Goal: Task Accomplishment & Management: Manage account settings

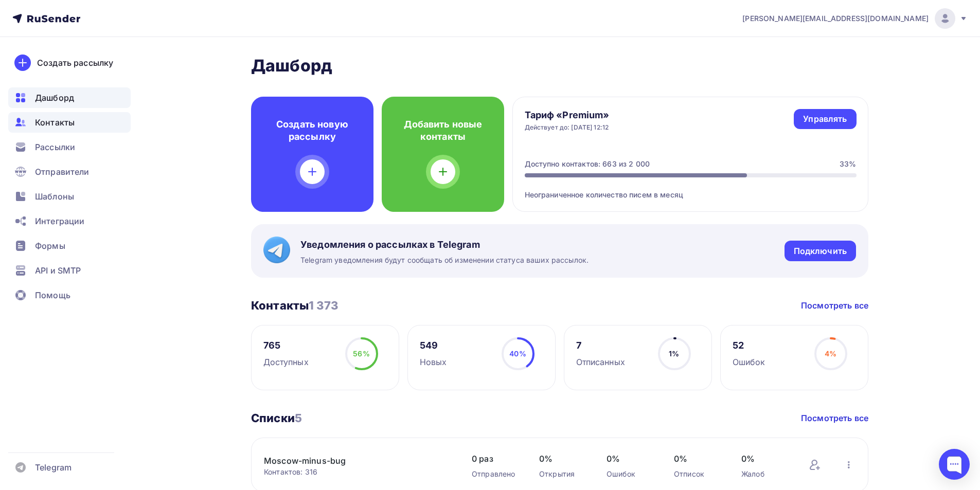
click at [65, 127] on span "Контакты" at bounding box center [55, 122] width 40 height 12
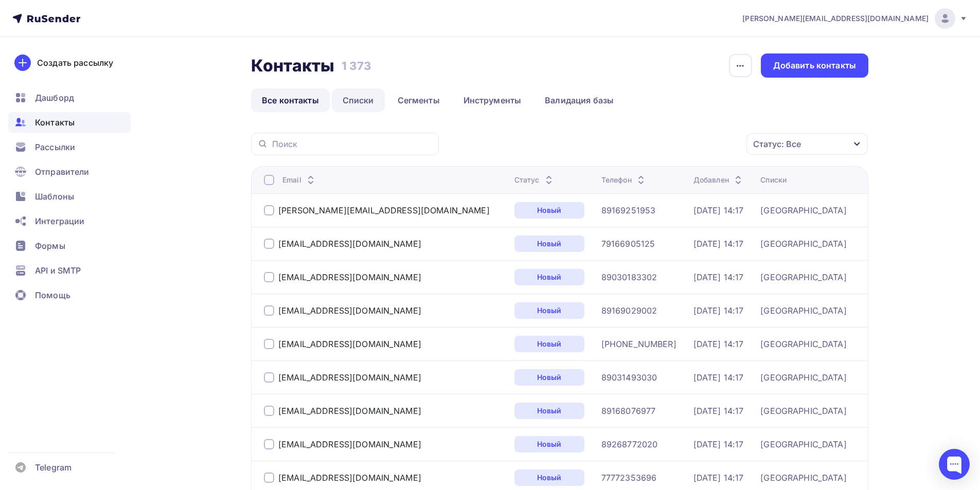
click at [361, 103] on link "Списки" at bounding box center [358, 100] width 53 height 24
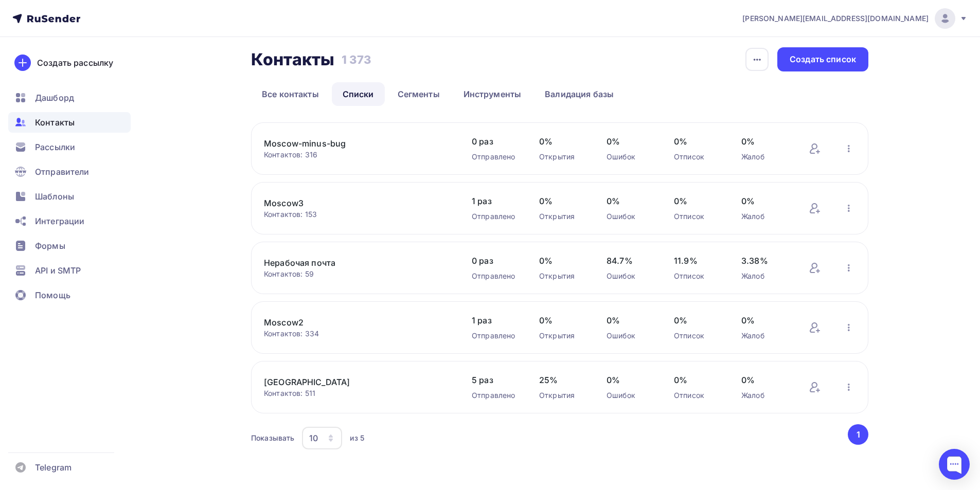
scroll to position [9, 0]
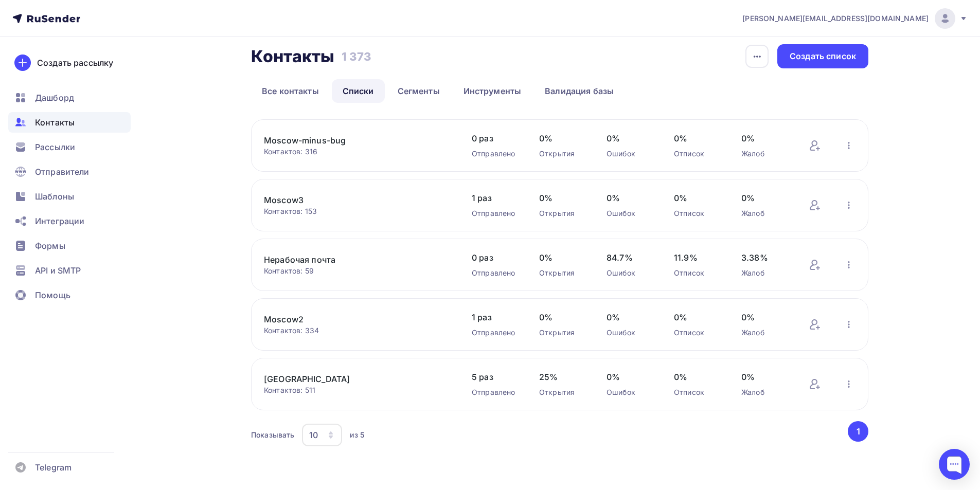
click at [287, 200] on link "Moscow3" at bounding box center [351, 200] width 175 height 12
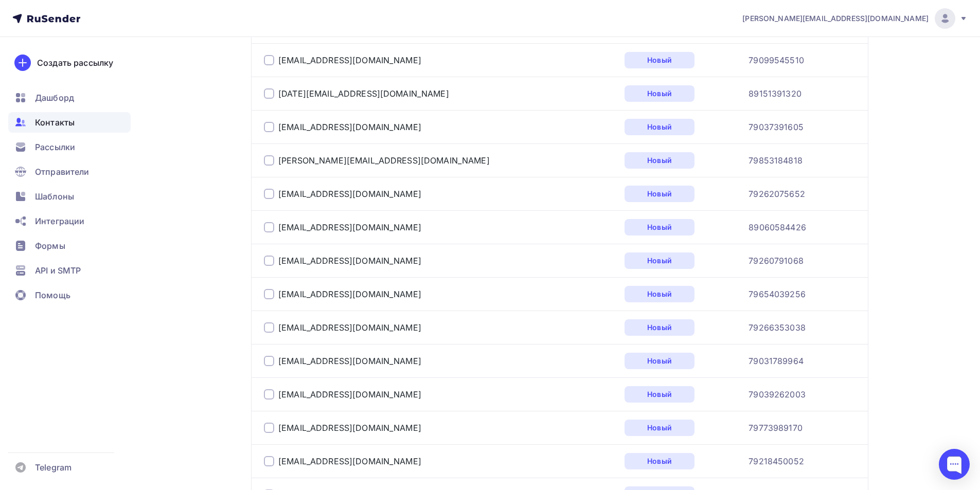
scroll to position [1649, 0]
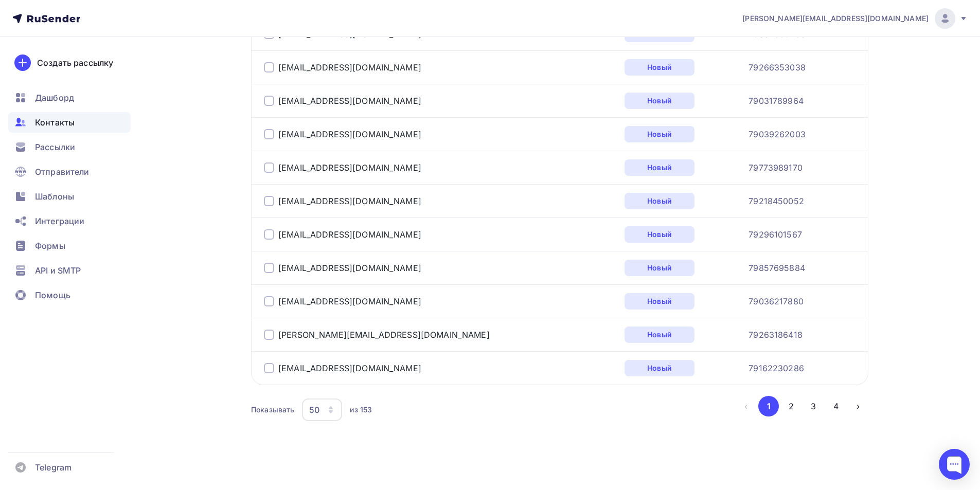
click at [326, 411] on div "50" at bounding box center [322, 410] width 40 height 23
click at [335, 383] on div "100" at bounding box center [363, 378] width 99 height 12
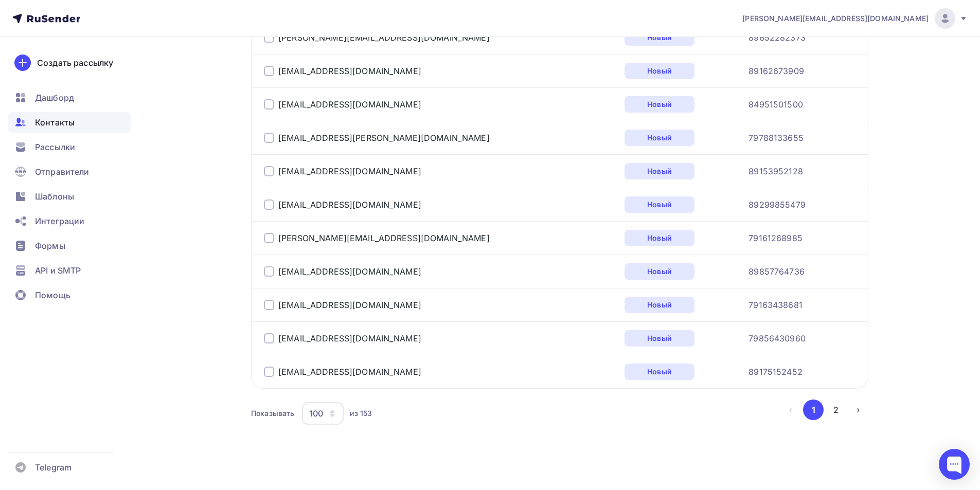
scroll to position [3321, 0]
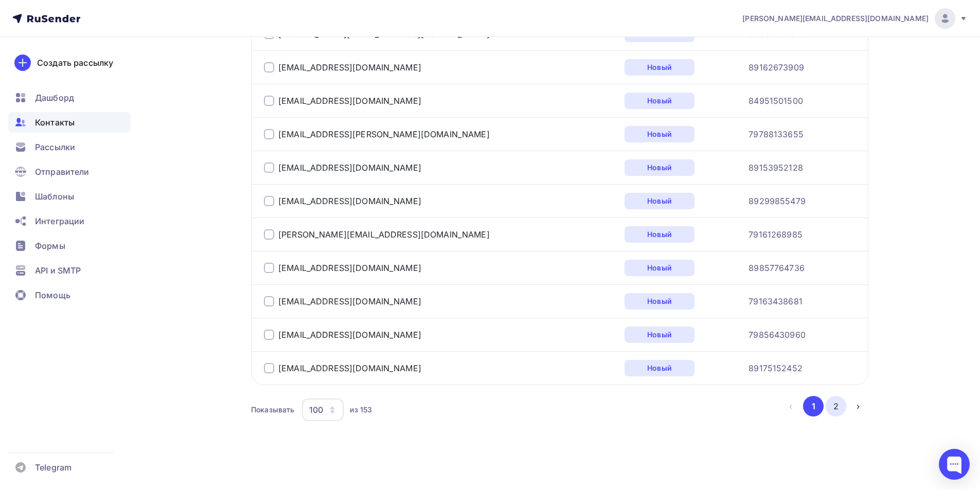
click at [839, 410] on button "2" at bounding box center [836, 406] width 21 height 21
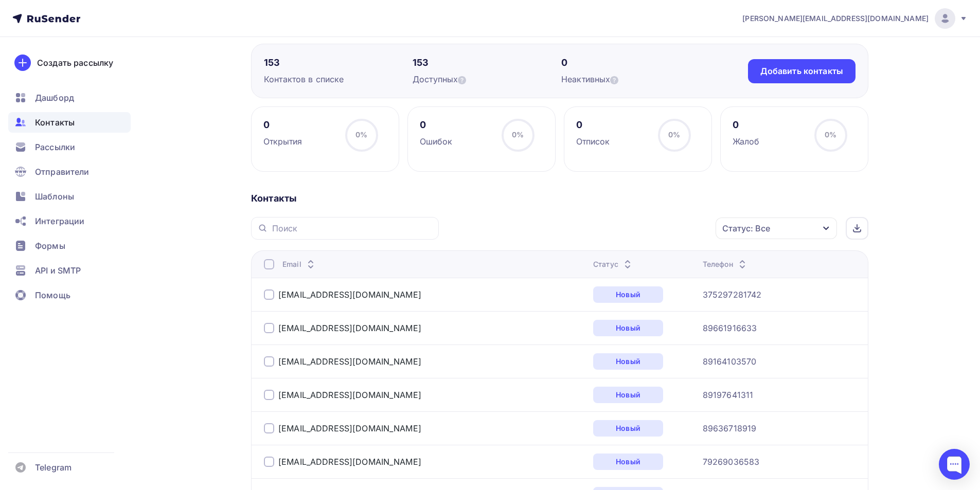
scroll to position [0, 0]
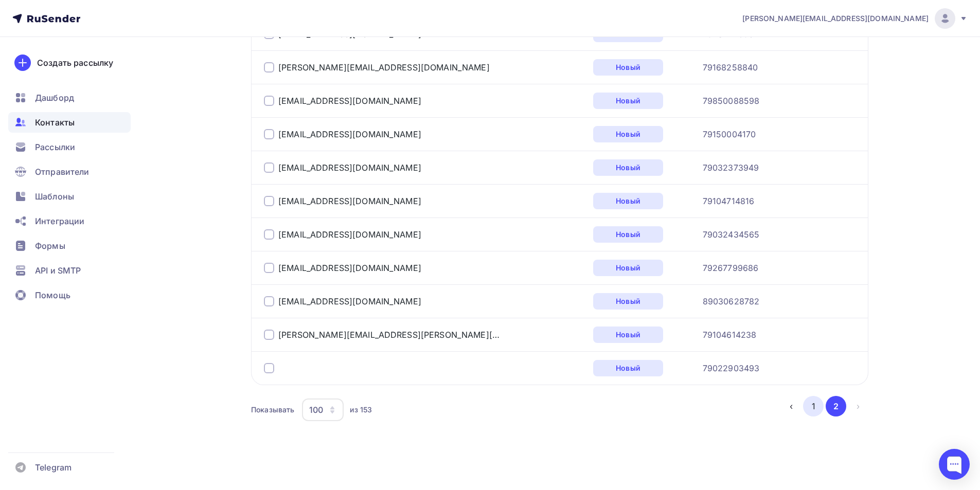
click at [809, 411] on button "1" at bounding box center [813, 406] width 21 height 21
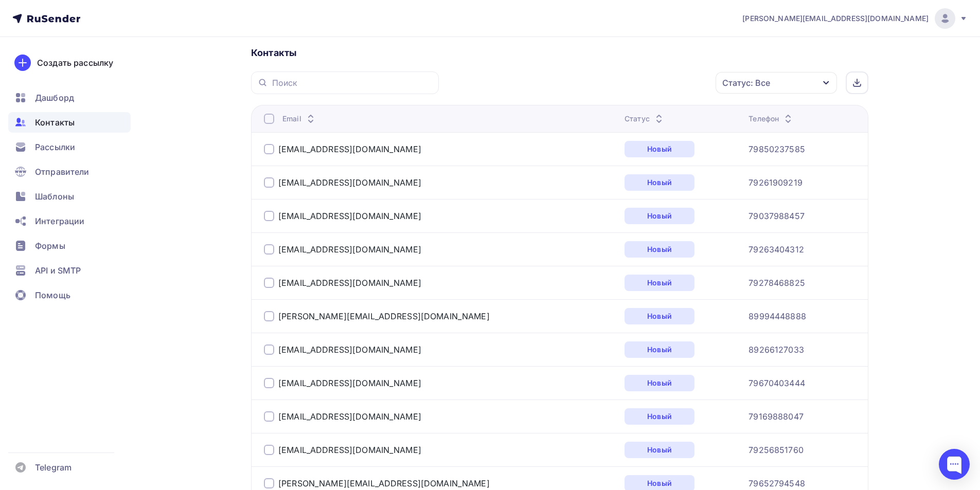
click at [270, 118] on div at bounding box center [269, 119] width 10 height 10
click at [624, 80] on div "Действие" at bounding box center [639, 83] width 136 height 20
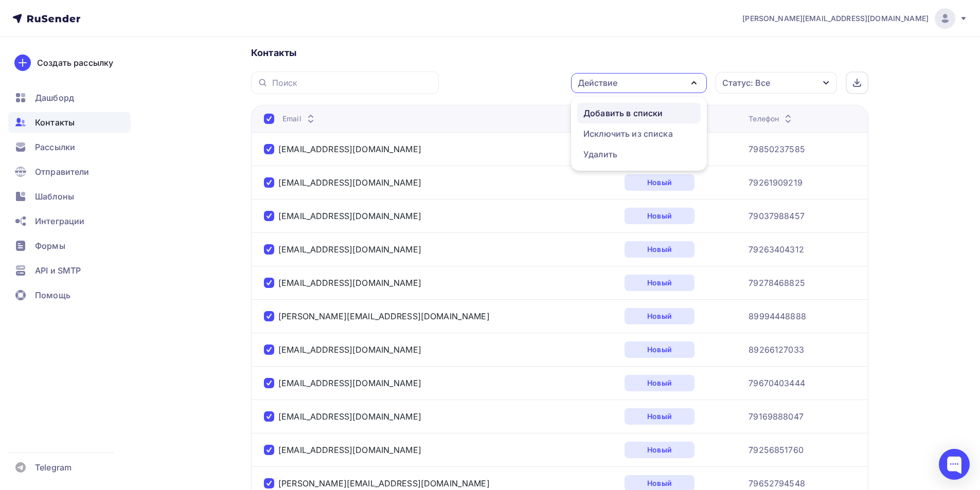
click at [631, 114] on div "Добавить в списки" at bounding box center [622, 113] width 79 height 12
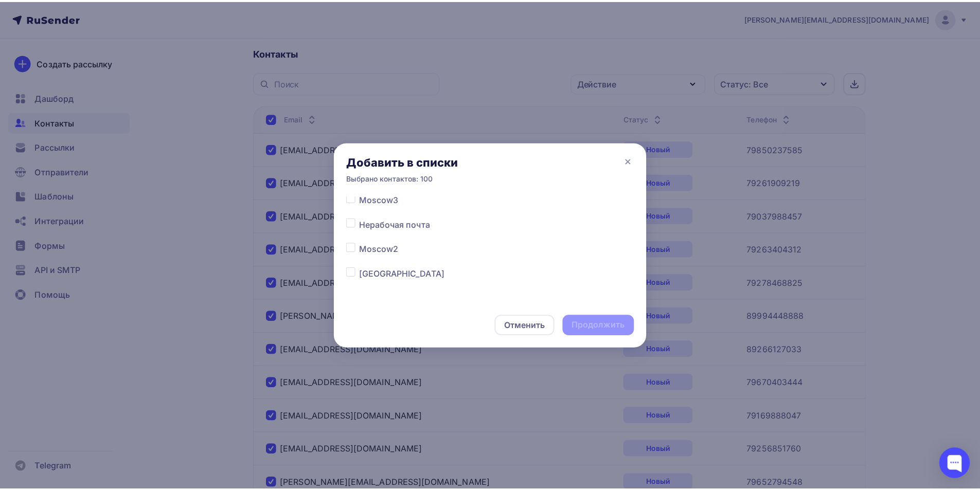
scroll to position [56, 0]
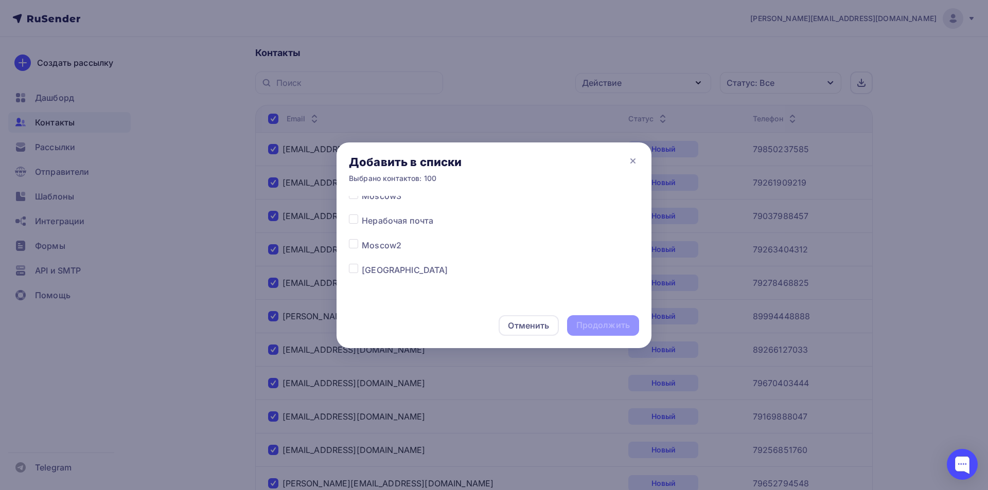
click at [362, 239] on label at bounding box center [362, 239] width 0 height 0
click at [352, 244] on input "checkbox" at bounding box center [353, 243] width 9 height 9
checkbox input "true"
click at [598, 328] on div "Продолжить" at bounding box center [602, 325] width 53 height 12
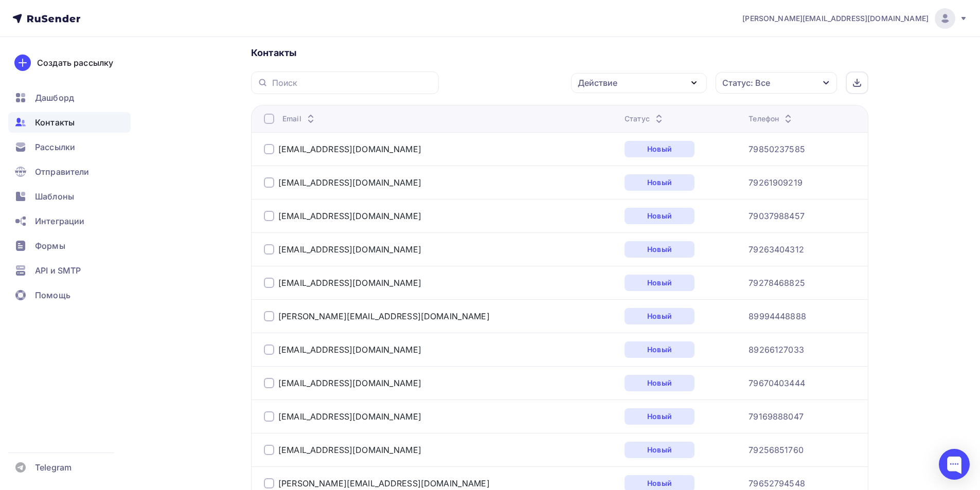
click at [268, 121] on div at bounding box center [269, 119] width 10 height 10
click at [269, 118] on div at bounding box center [269, 119] width 10 height 10
click at [629, 81] on div "Действие" at bounding box center [639, 83] width 136 height 20
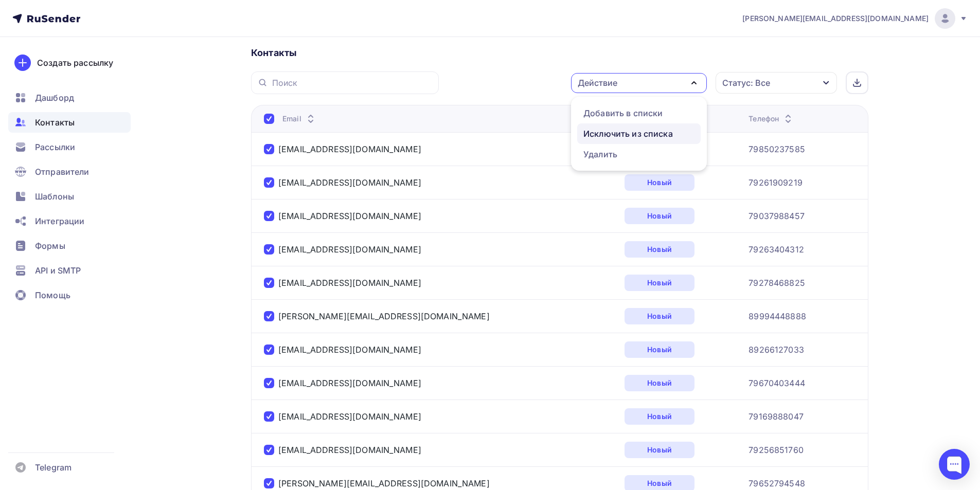
click at [624, 132] on div "Исключить из списка" at bounding box center [627, 134] width 89 height 12
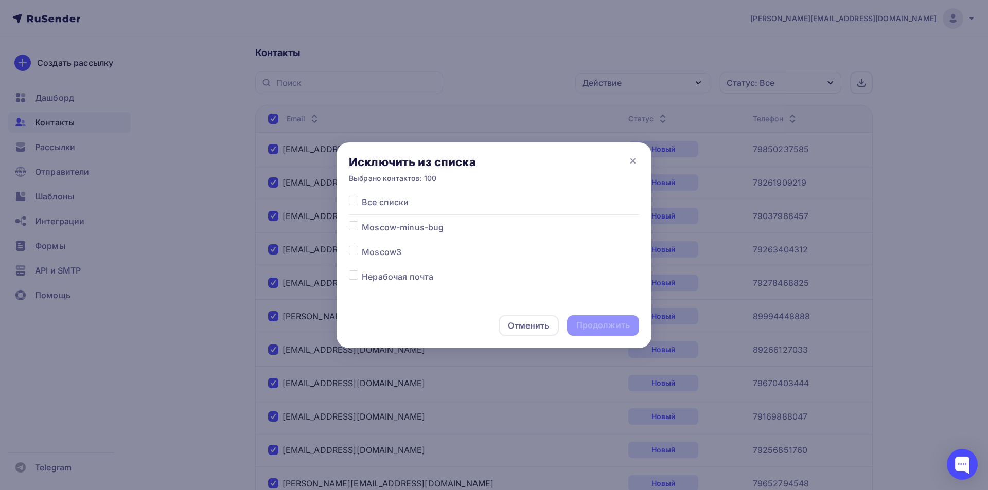
click at [362, 246] on label at bounding box center [362, 246] width 0 height 0
click at [353, 251] on input "checkbox" at bounding box center [353, 250] width 9 height 9
checkbox input "true"
click at [593, 330] on div "Продолжить" at bounding box center [602, 325] width 53 height 12
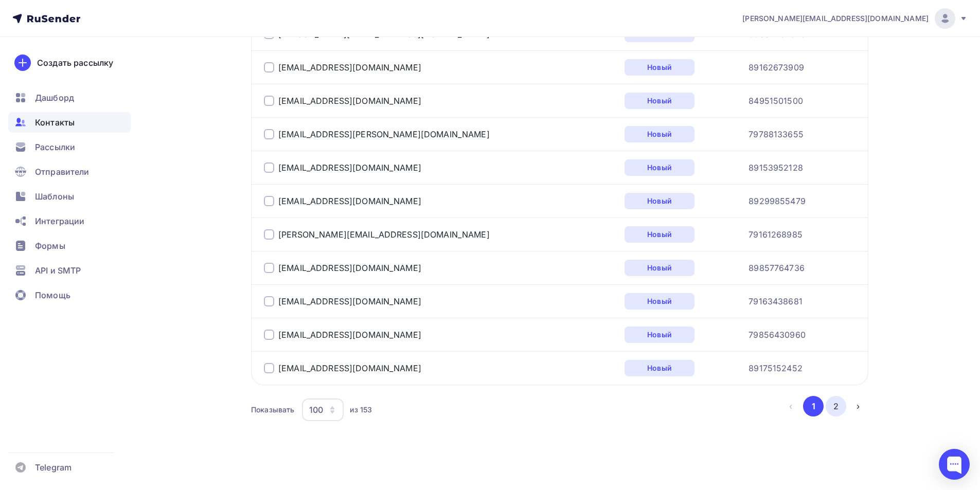
click at [831, 410] on button "2" at bounding box center [836, 406] width 21 height 21
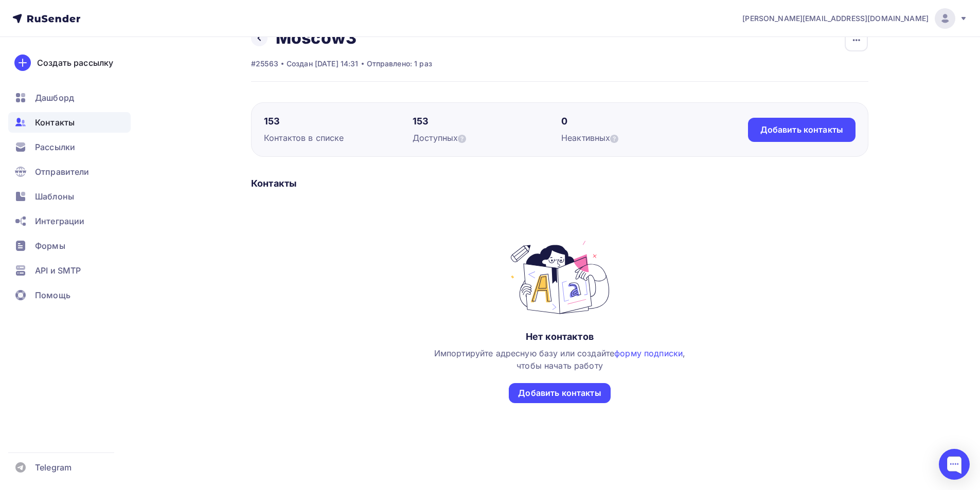
scroll to position [0, 0]
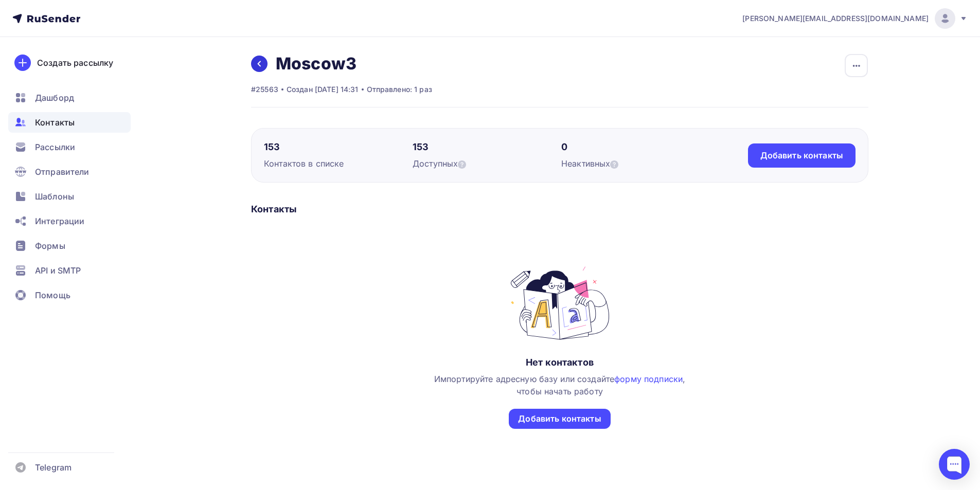
click at [259, 66] on icon at bounding box center [259, 64] width 8 height 8
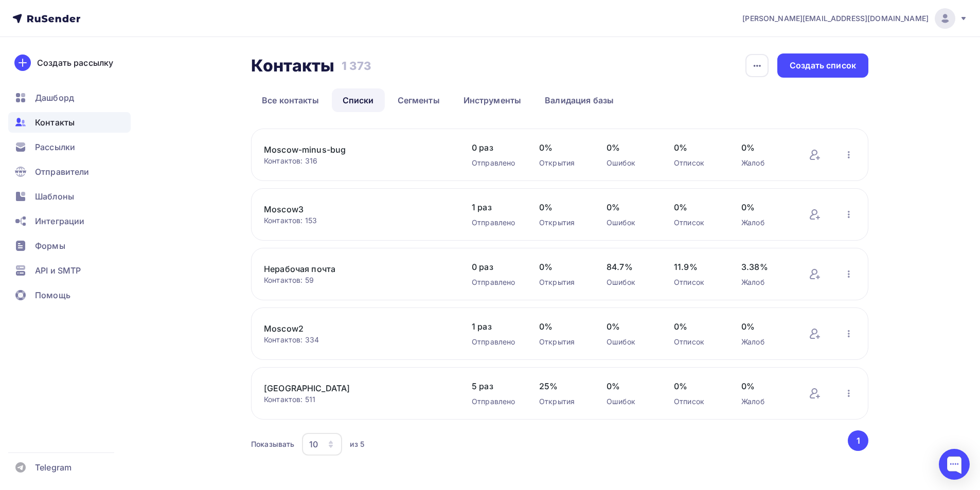
click at [291, 213] on link "Moscow3" at bounding box center [351, 209] width 175 height 12
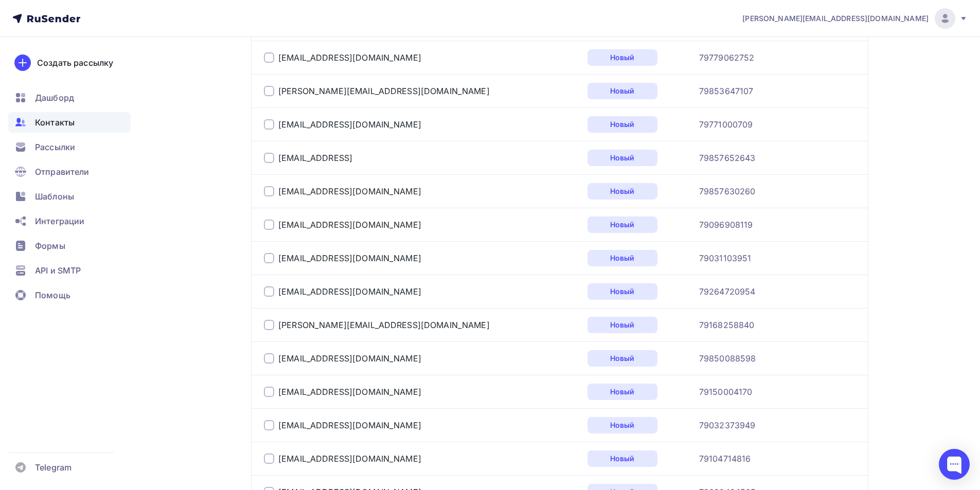
scroll to position [1649, 0]
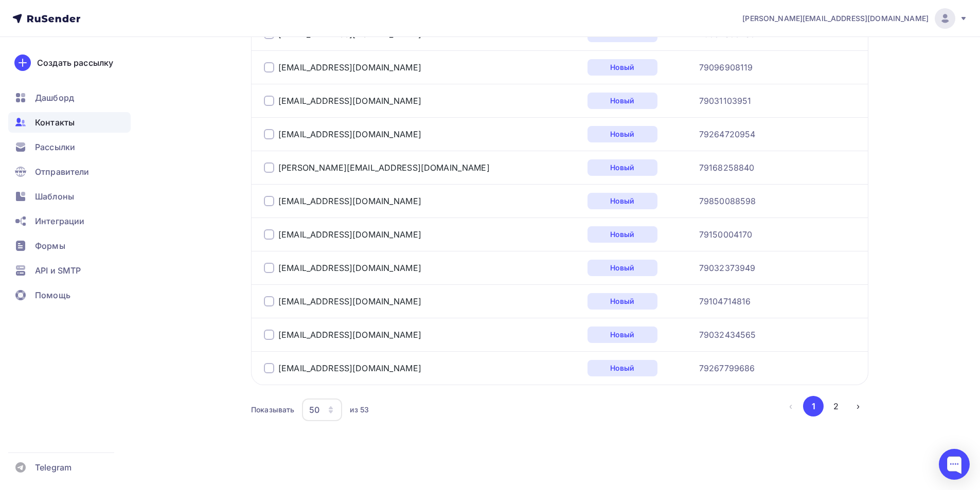
click at [326, 413] on div "50" at bounding box center [322, 410] width 40 height 23
click at [326, 379] on div "100" at bounding box center [363, 378] width 99 height 12
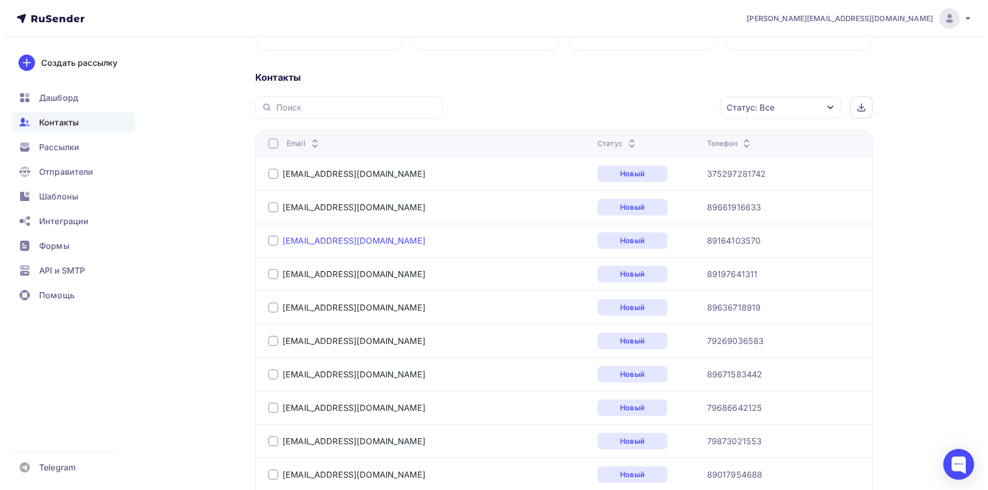
scroll to position [206, 0]
click at [266, 144] on div at bounding box center [269, 143] width 10 height 10
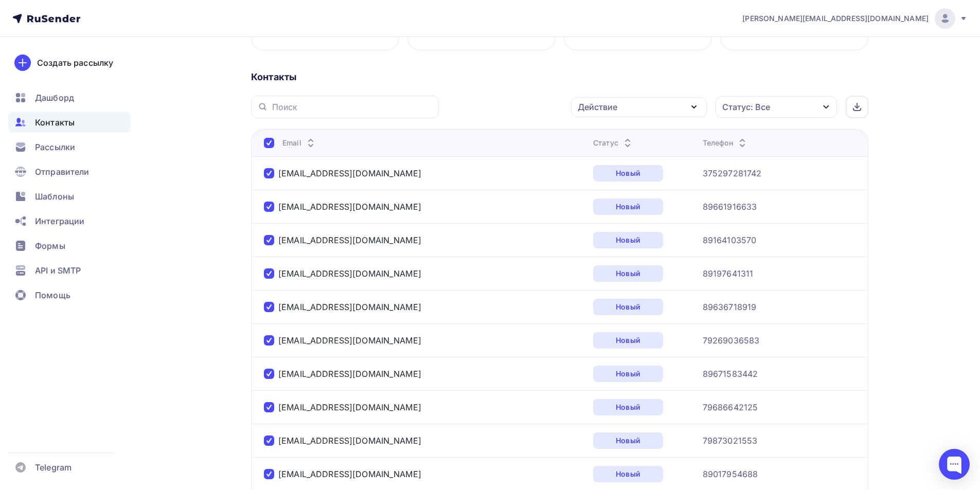
click at [604, 106] on div "Действие" at bounding box center [598, 107] width 40 height 12
click at [615, 131] on link "Добавить в списки" at bounding box center [638, 137] width 123 height 21
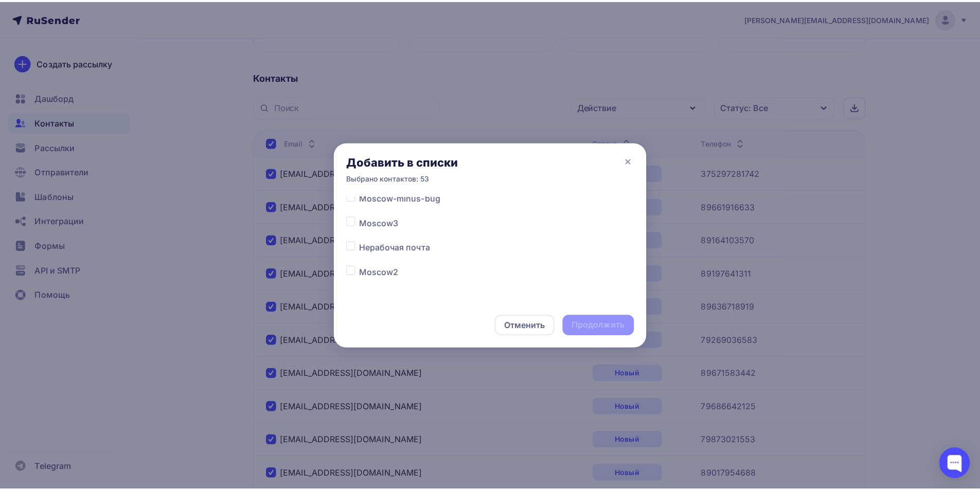
scroll to position [51, 0]
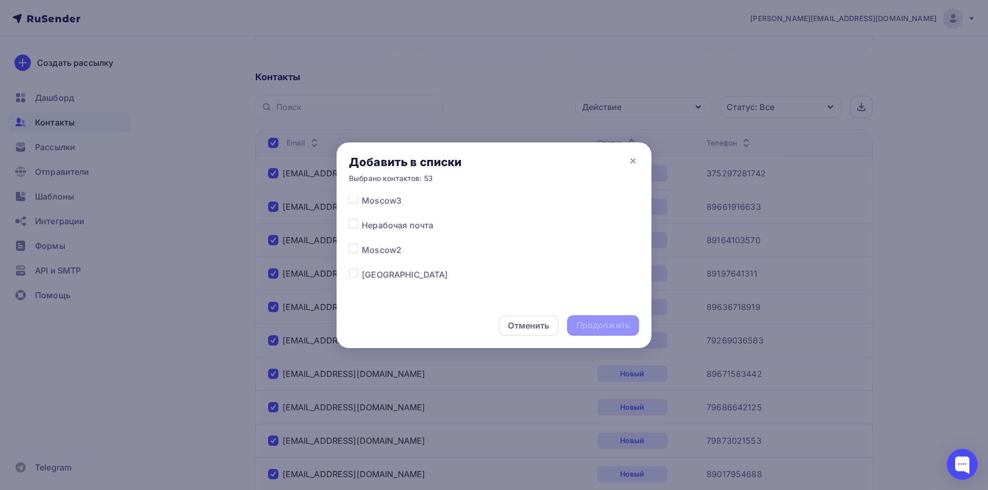
click at [362, 244] on label at bounding box center [362, 244] width 0 height 0
click at [353, 250] on input "checkbox" at bounding box center [353, 248] width 9 height 9
checkbox input "true"
click at [588, 322] on div "Продолжить" at bounding box center [602, 325] width 53 height 12
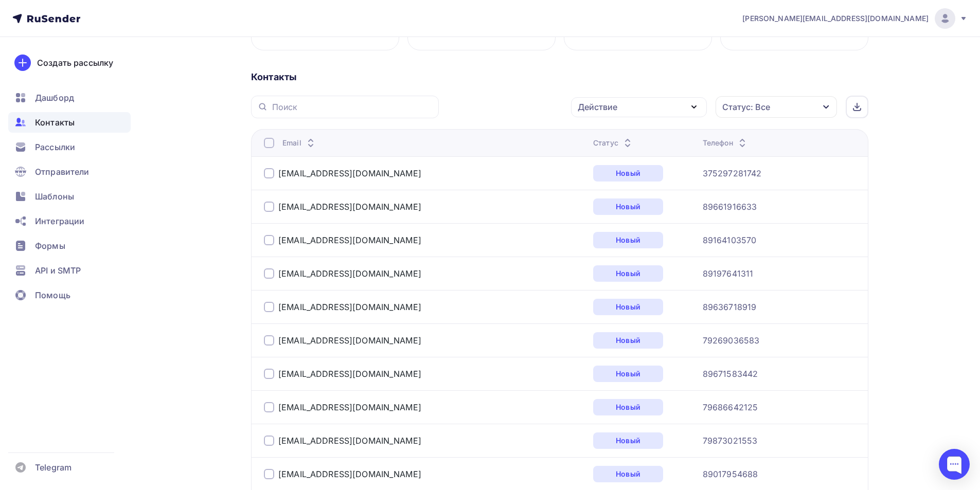
click at [270, 143] on div at bounding box center [269, 143] width 10 height 10
click at [271, 144] on div at bounding box center [269, 143] width 10 height 10
click at [646, 110] on div "Действие" at bounding box center [639, 107] width 136 height 20
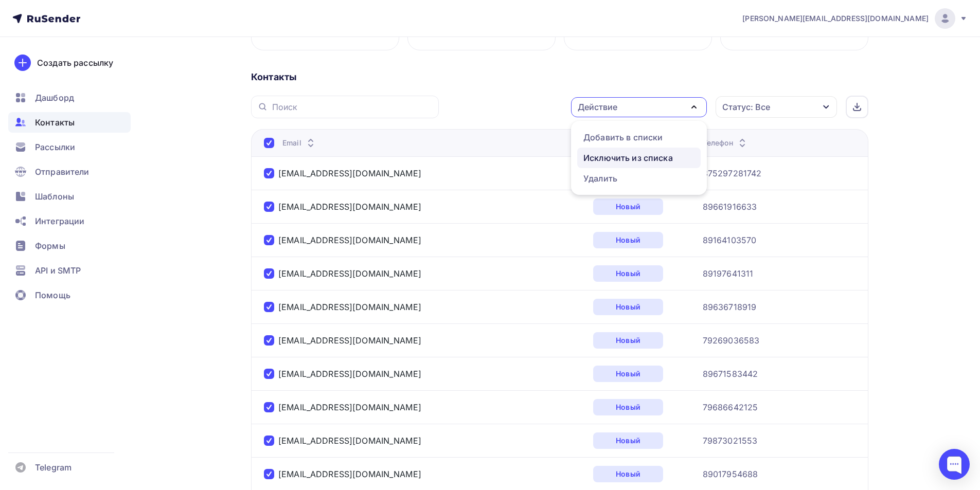
click at [639, 157] on div "Исключить из списка" at bounding box center [627, 158] width 89 height 12
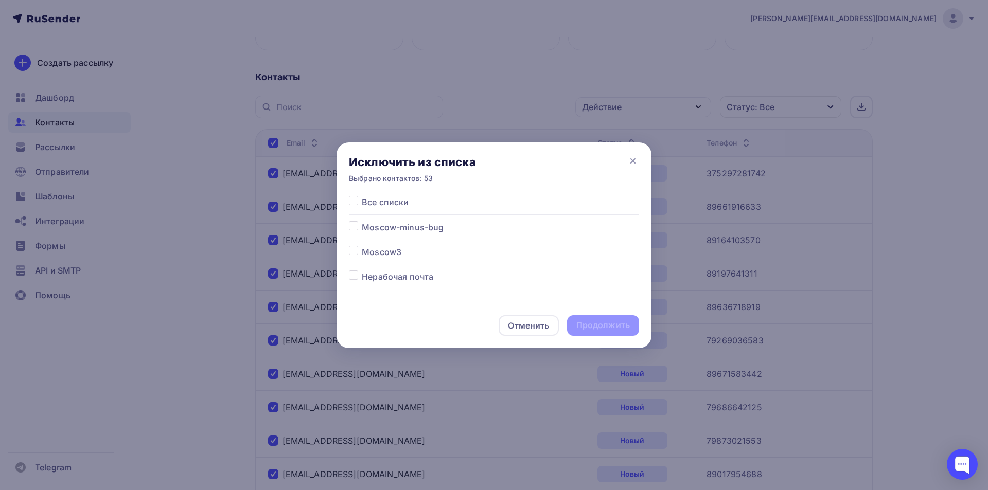
click at [362, 246] on label at bounding box center [362, 246] width 0 height 0
click at [349, 250] on input "checkbox" at bounding box center [353, 250] width 9 height 9
checkbox input "true"
click at [627, 331] on div "Продолжить" at bounding box center [602, 325] width 53 height 12
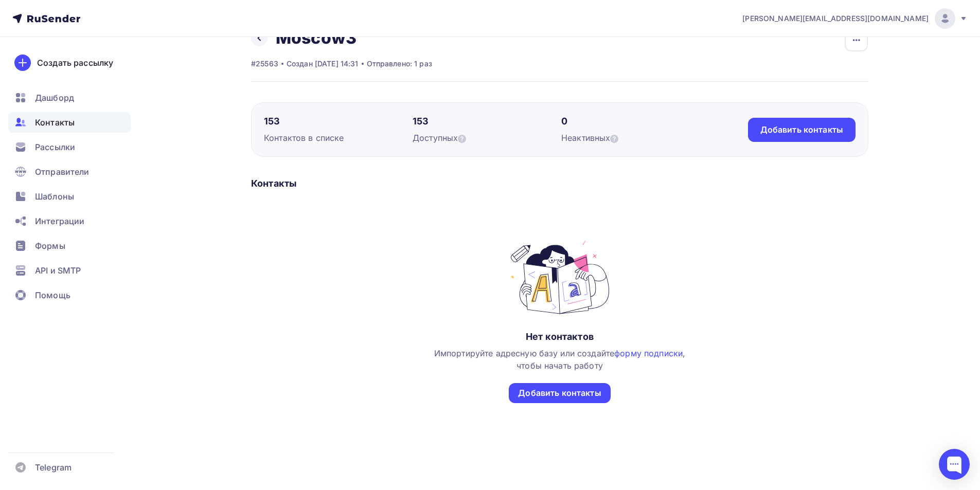
scroll to position [0, 0]
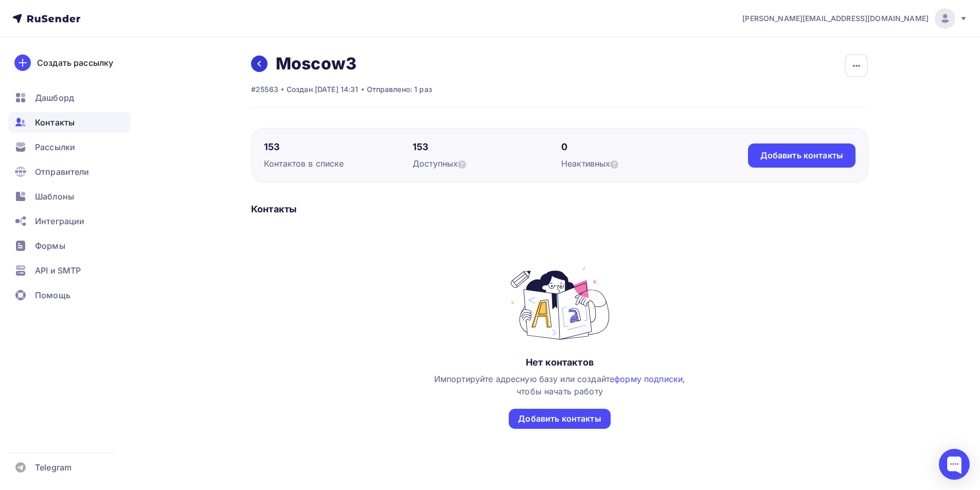
click at [264, 66] on link at bounding box center [259, 64] width 16 height 16
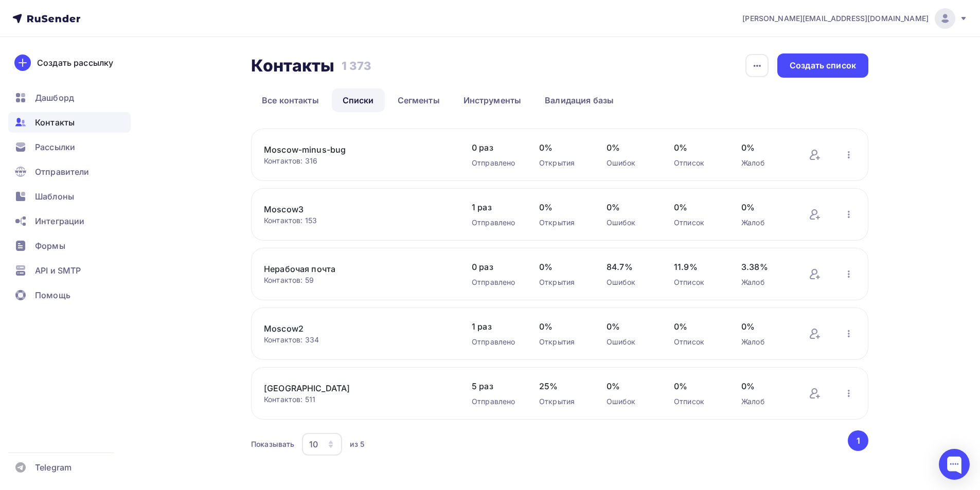
scroll to position [9, 0]
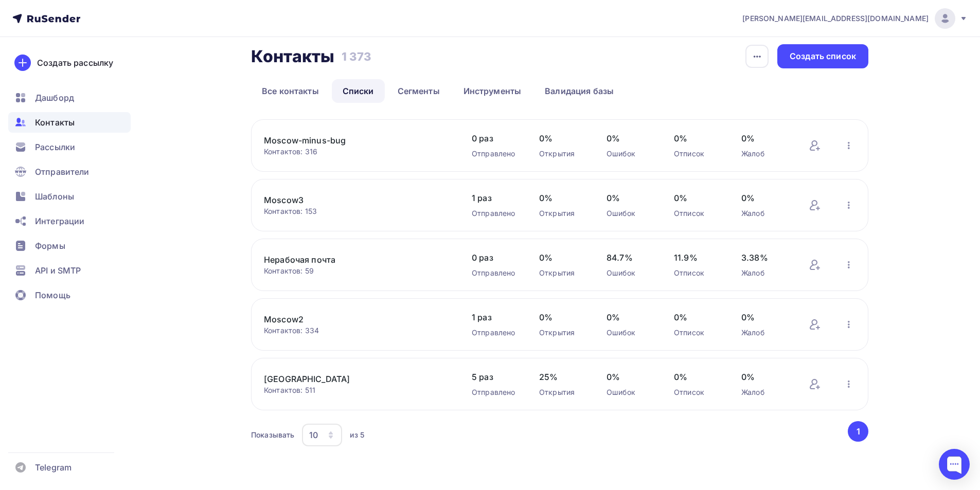
click at [298, 315] on link "Moscow2" at bounding box center [351, 319] width 175 height 12
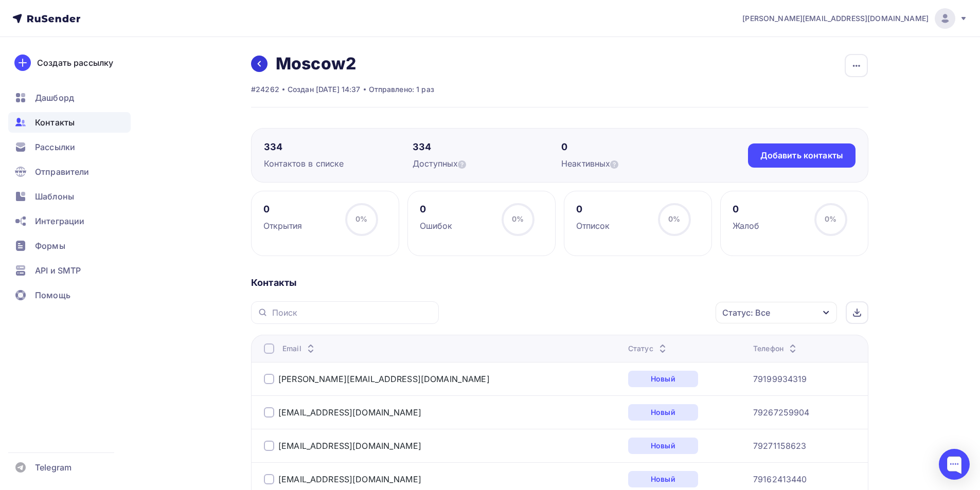
click at [260, 65] on icon at bounding box center [259, 64] width 8 height 8
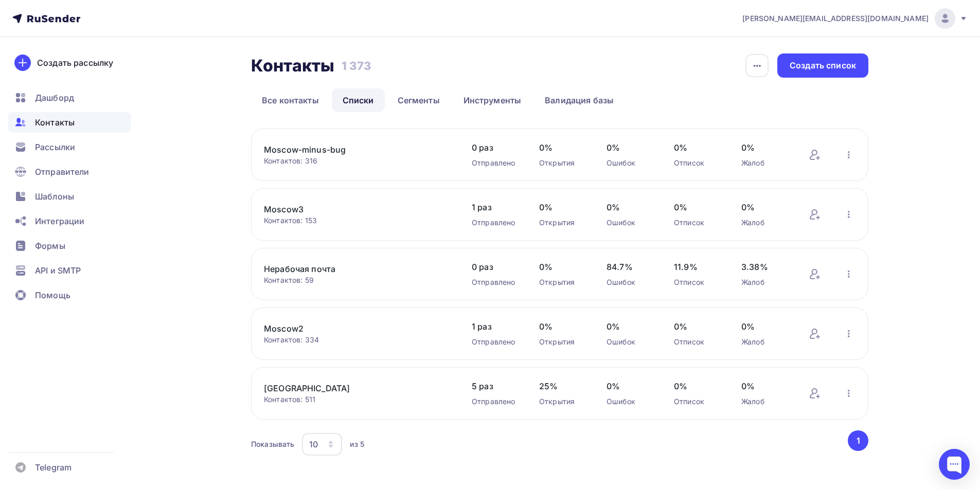
click at [293, 208] on link "Moscow3" at bounding box center [351, 209] width 175 height 12
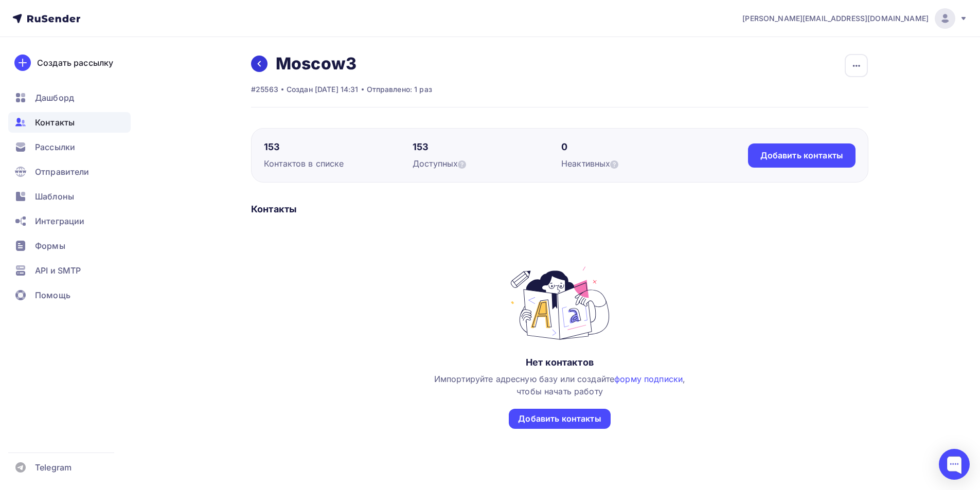
click at [259, 66] on icon at bounding box center [259, 64] width 8 height 8
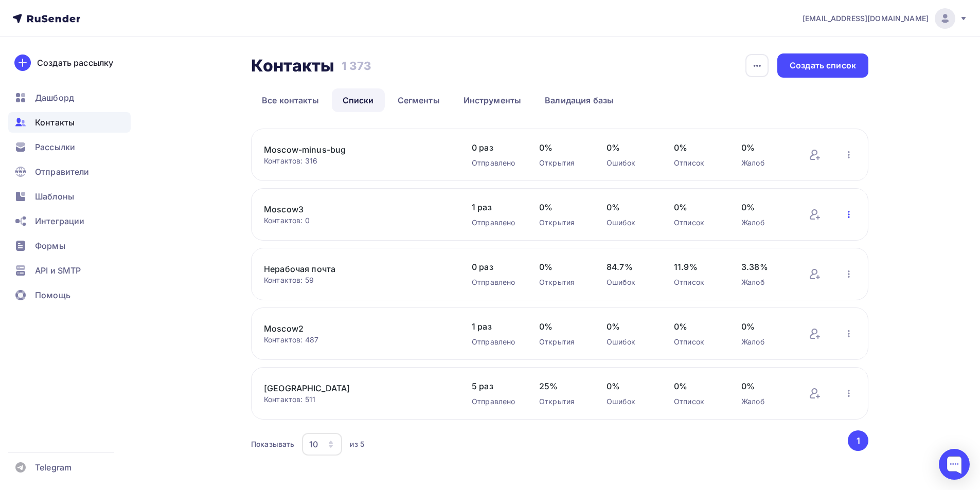
click at [849, 216] on icon "button" at bounding box center [849, 214] width 12 height 12
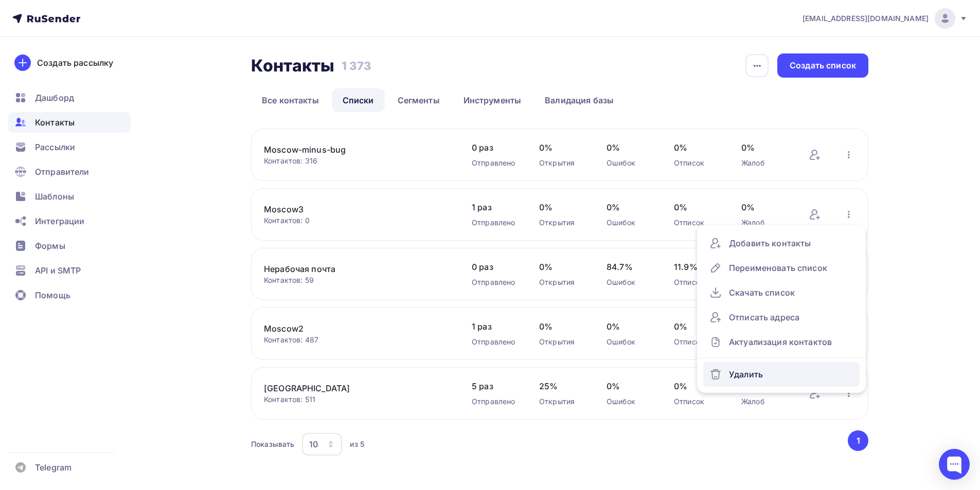
click at [755, 370] on div "Удалить" at bounding box center [781, 374] width 144 height 16
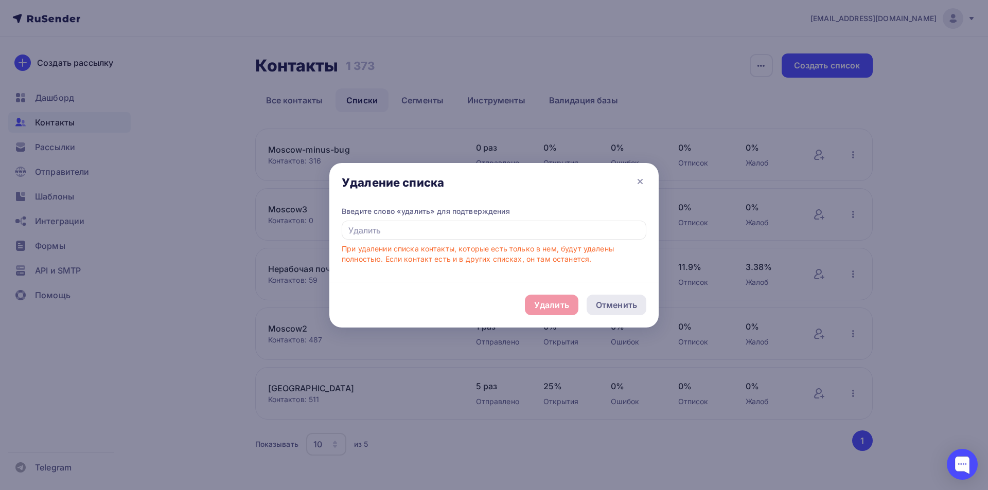
click at [616, 304] on div "Отменить" at bounding box center [616, 305] width 41 height 12
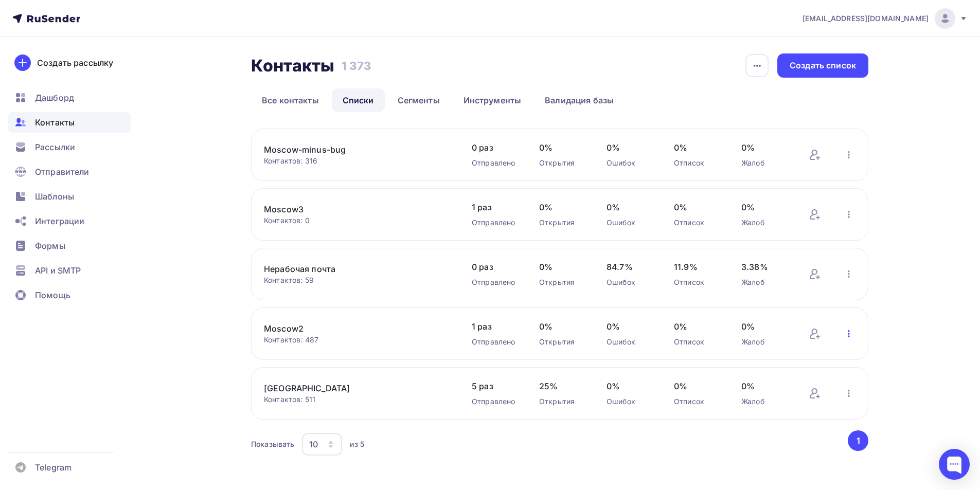
click at [848, 333] on icon "button" at bounding box center [849, 334] width 12 height 12
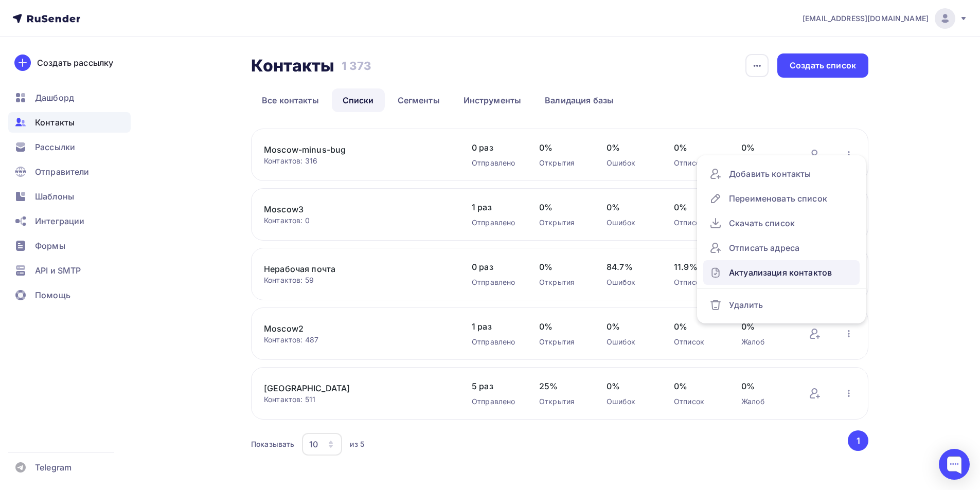
click at [801, 276] on div "Актуализация контактов" at bounding box center [781, 272] width 144 height 16
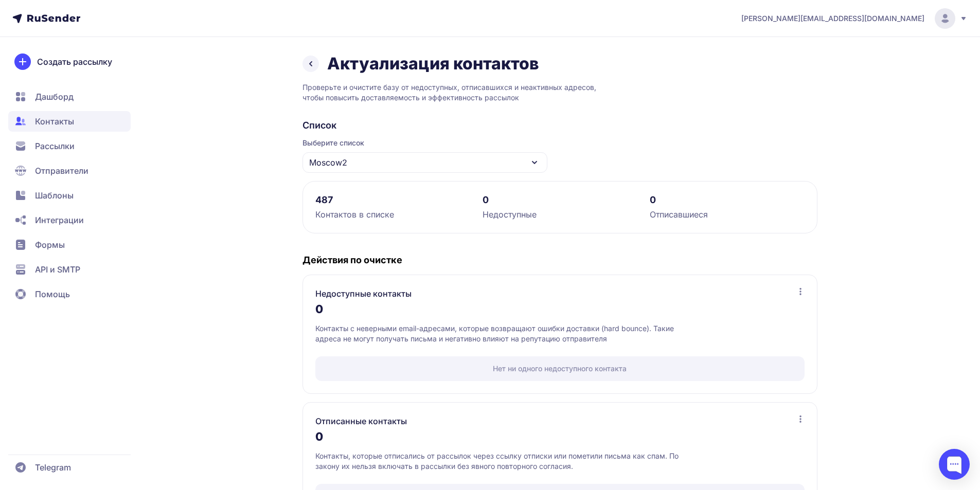
click at [316, 61] on icon at bounding box center [310, 64] width 12 height 12
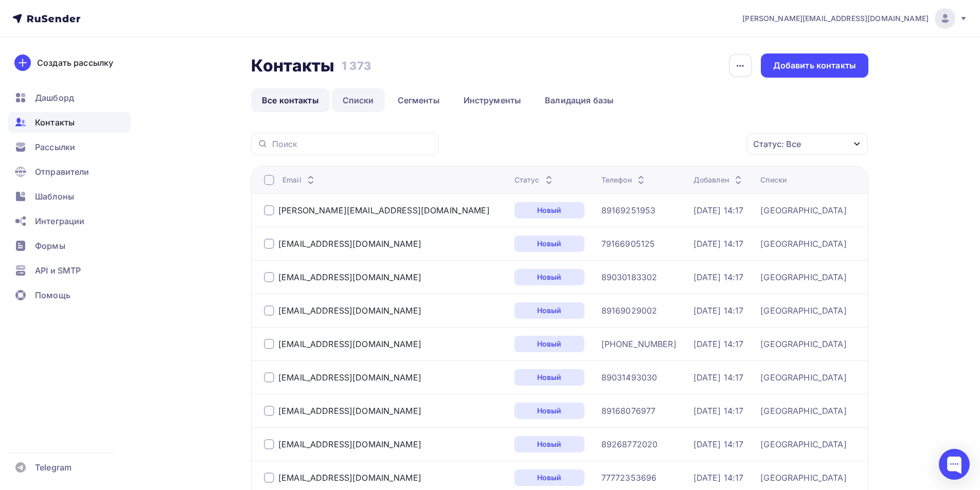
click at [349, 106] on link "Списки" at bounding box center [358, 100] width 53 height 24
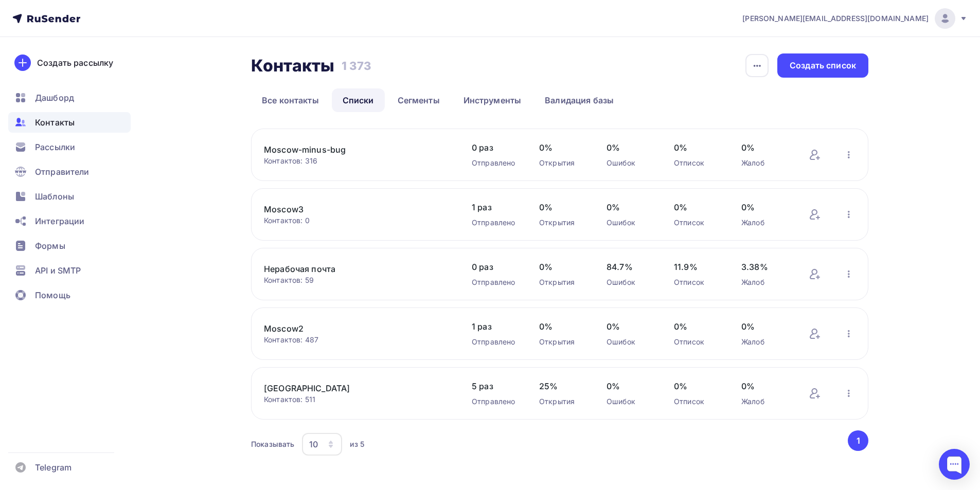
click at [292, 209] on link "Moscow3" at bounding box center [351, 209] width 175 height 12
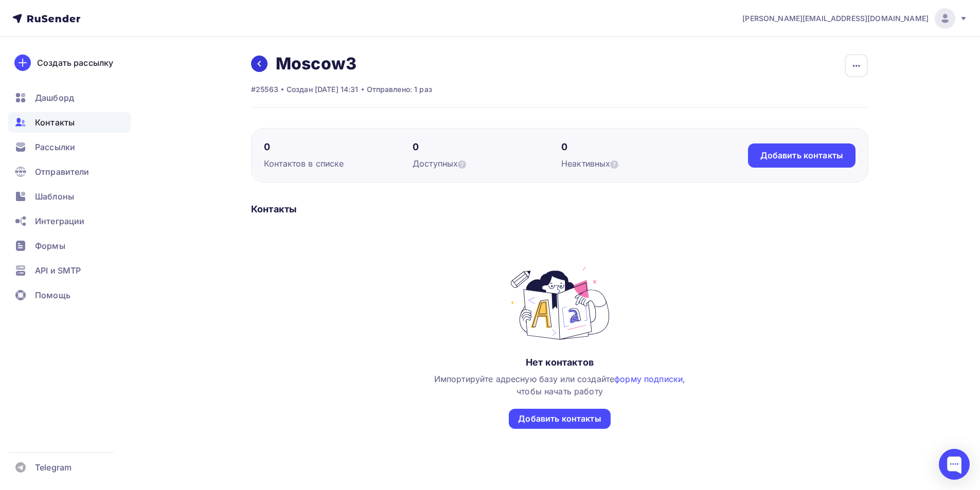
click at [259, 64] on icon at bounding box center [259, 64] width 3 height 6
